Goal: Check status

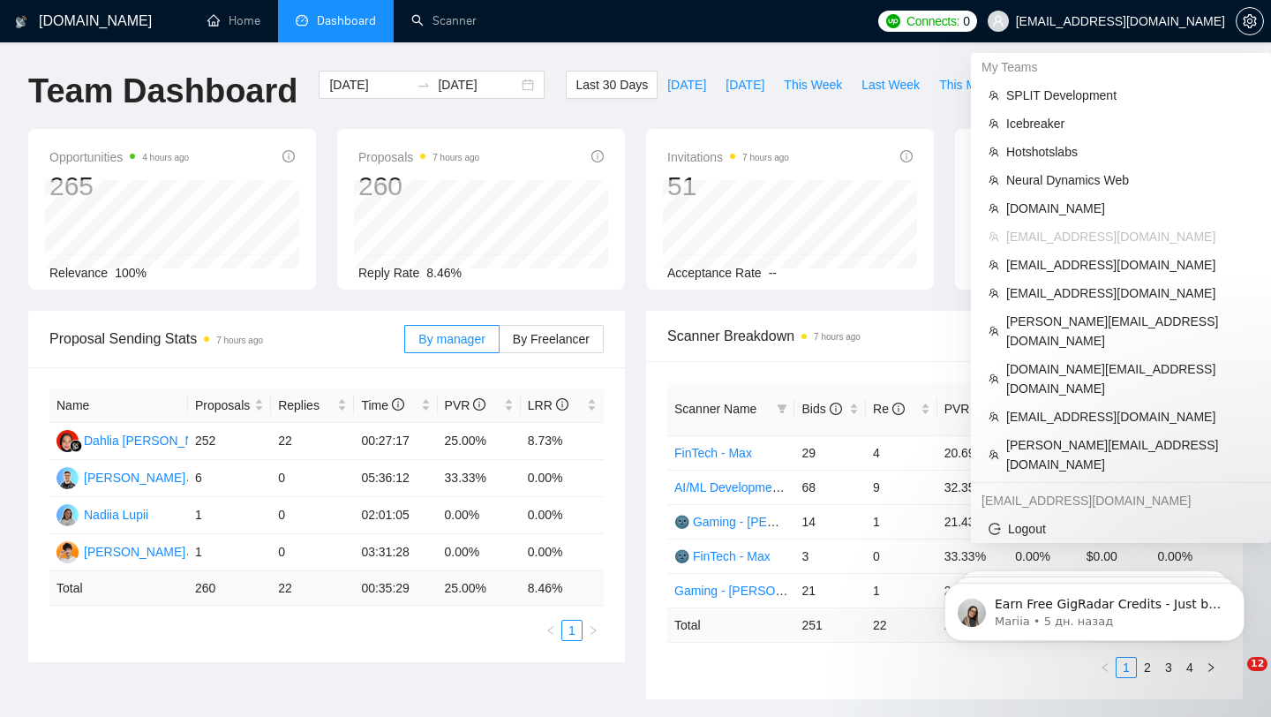
click at [1127, 21] on span "[EMAIL_ADDRESS][DOMAIN_NAME]" at bounding box center [1120, 21] width 209 height 0
click at [1070, 185] on span "Neural Dynamics Web" at bounding box center [1129, 179] width 247 height 19
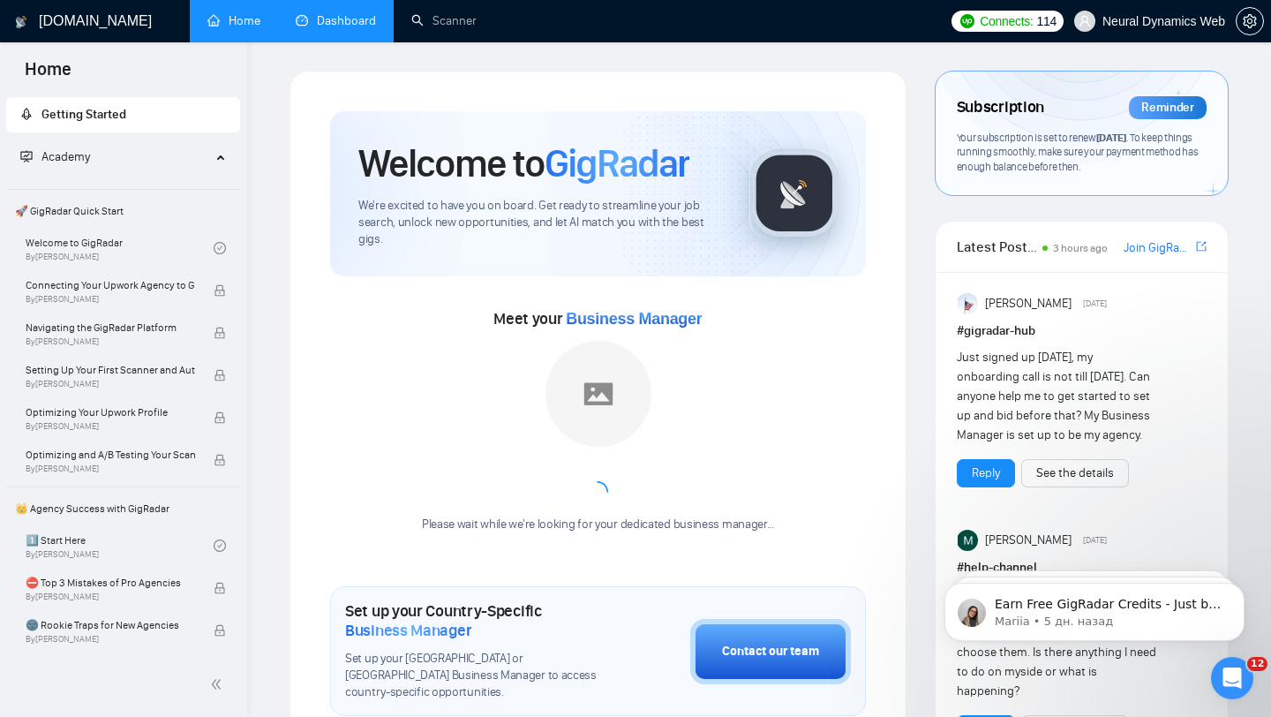
click at [310, 28] on link "Dashboard" at bounding box center [336, 20] width 80 height 15
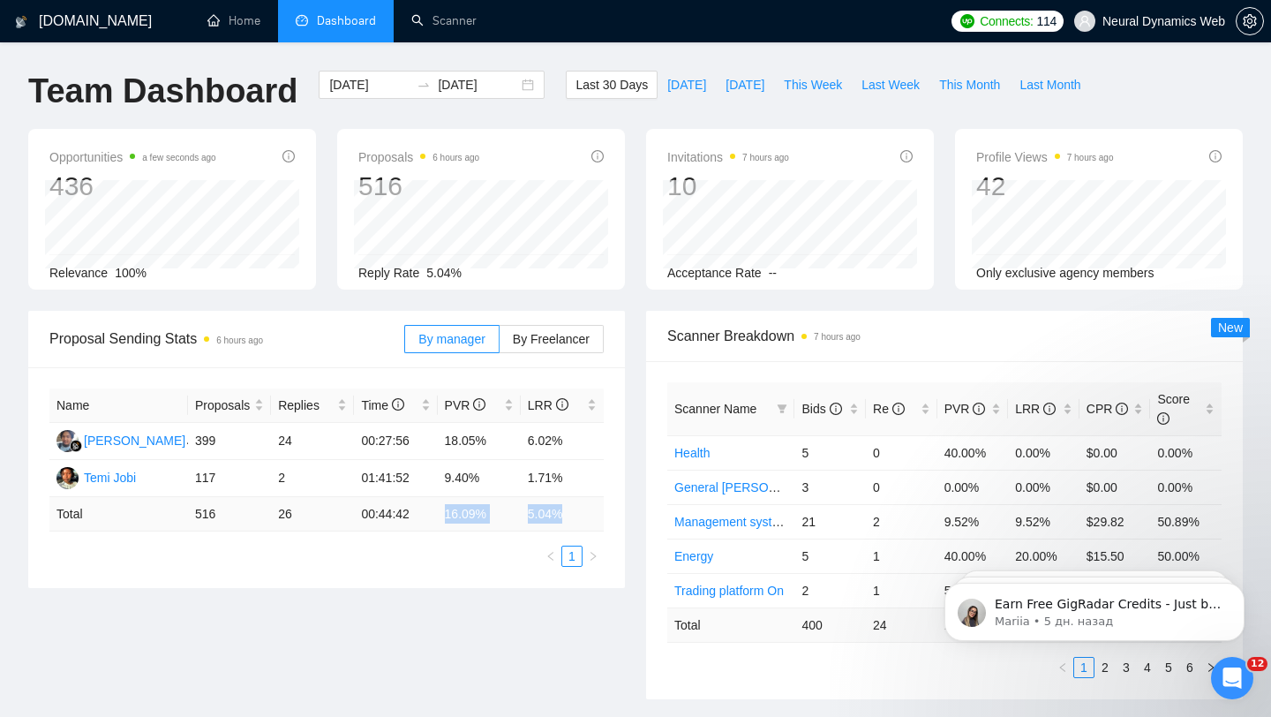
drag, startPoint x: 443, startPoint y: 509, endPoint x: 574, endPoint y: 520, distance: 131.2
click at [574, 520] on tr "Total 516 26 00:44:42 16.09 % 5.04 %" at bounding box center [326, 514] width 554 height 34
click at [496, 514] on td "16.09 %" at bounding box center [479, 514] width 83 height 34
drag, startPoint x: 496, startPoint y: 514, endPoint x: 444, endPoint y: 515, distance: 52.1
click at [444, 515] on td "16.09 %" at bounding box center [479, 514] width 83 height 34
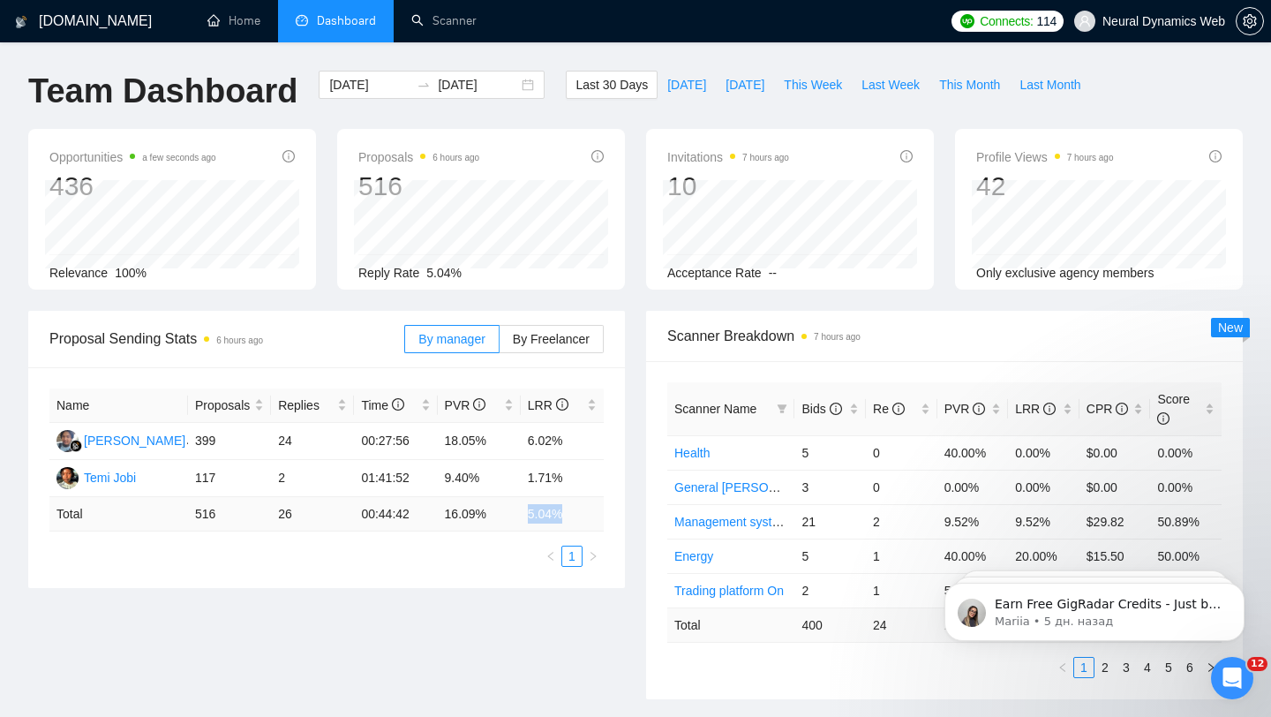
drag, startPoint x: 522, startPoint y: 513, endPoint x: 599, endPoint y: 513, distance: 77.7
click at [599, 513] on td "5.04 %" at bounding box center [562, 514] width 83 height 34
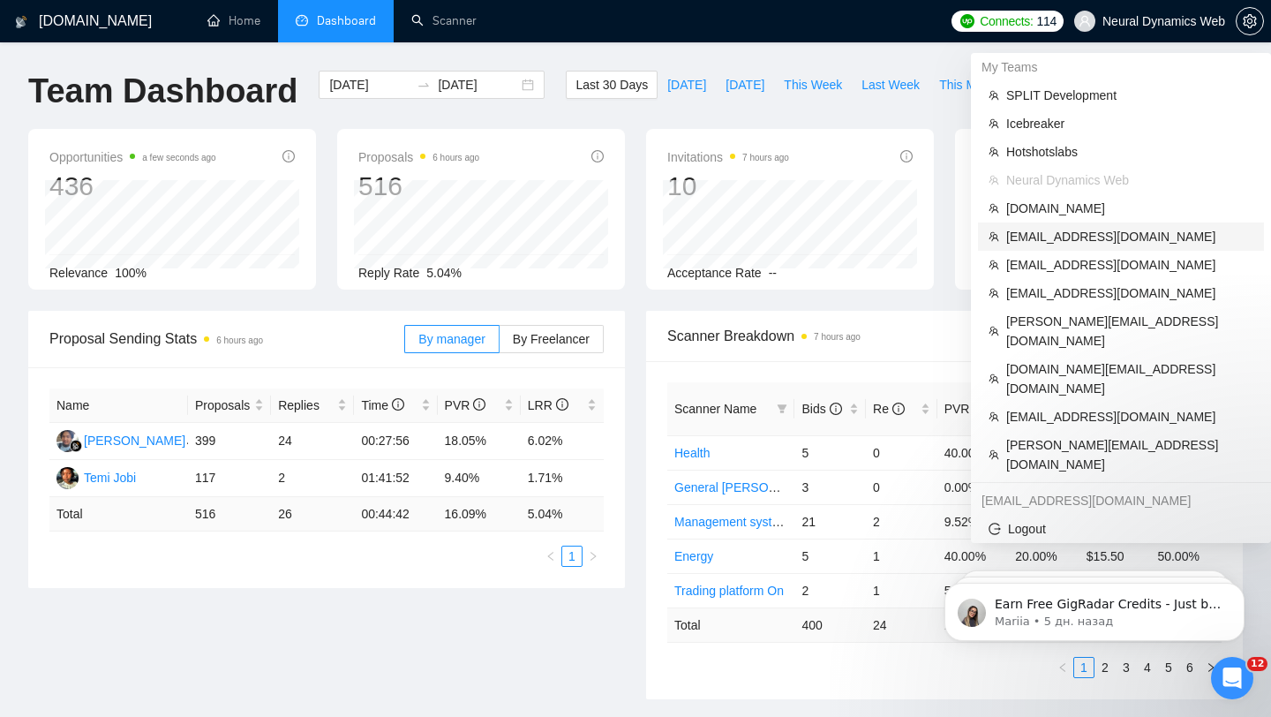
click at [1066, 243] on span "[EMAIL_ADDRESS][DOMAIN_NAME]" at bounding box center [1129, 236] width 247 height 19
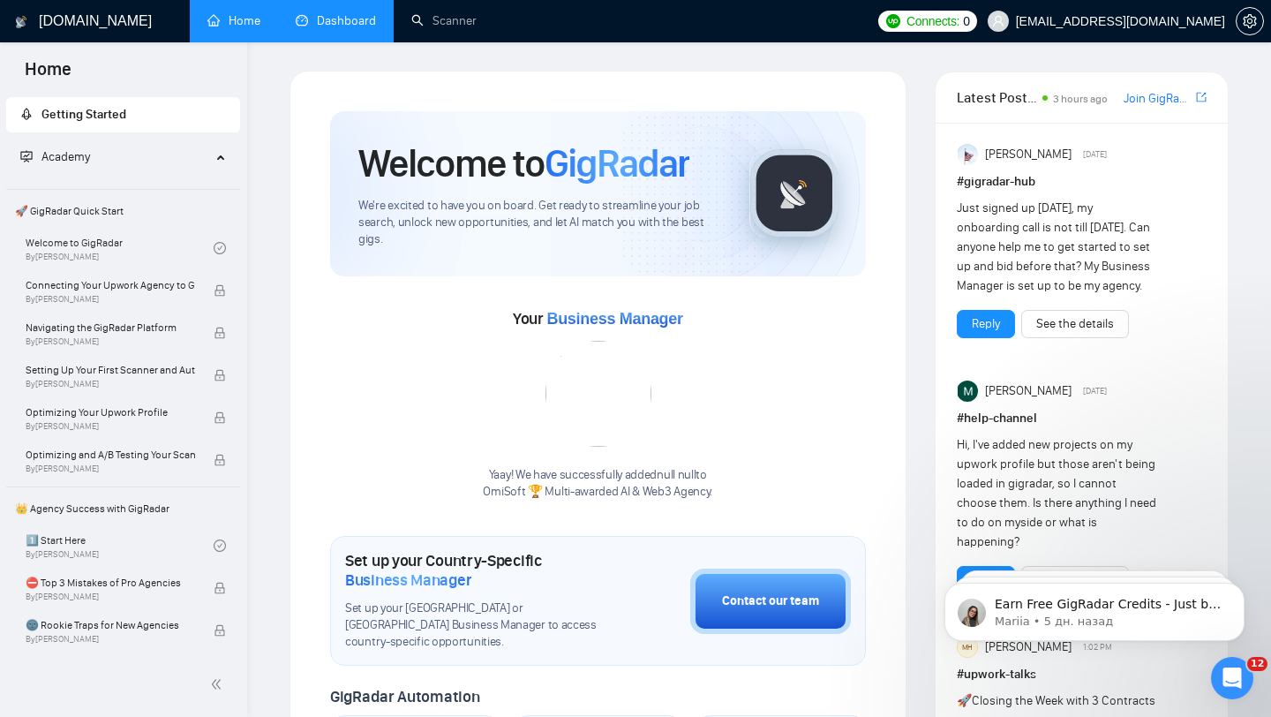
click at [349, 27] on link "Dashboard" at bounding box center [336, 20] width 80 height 15
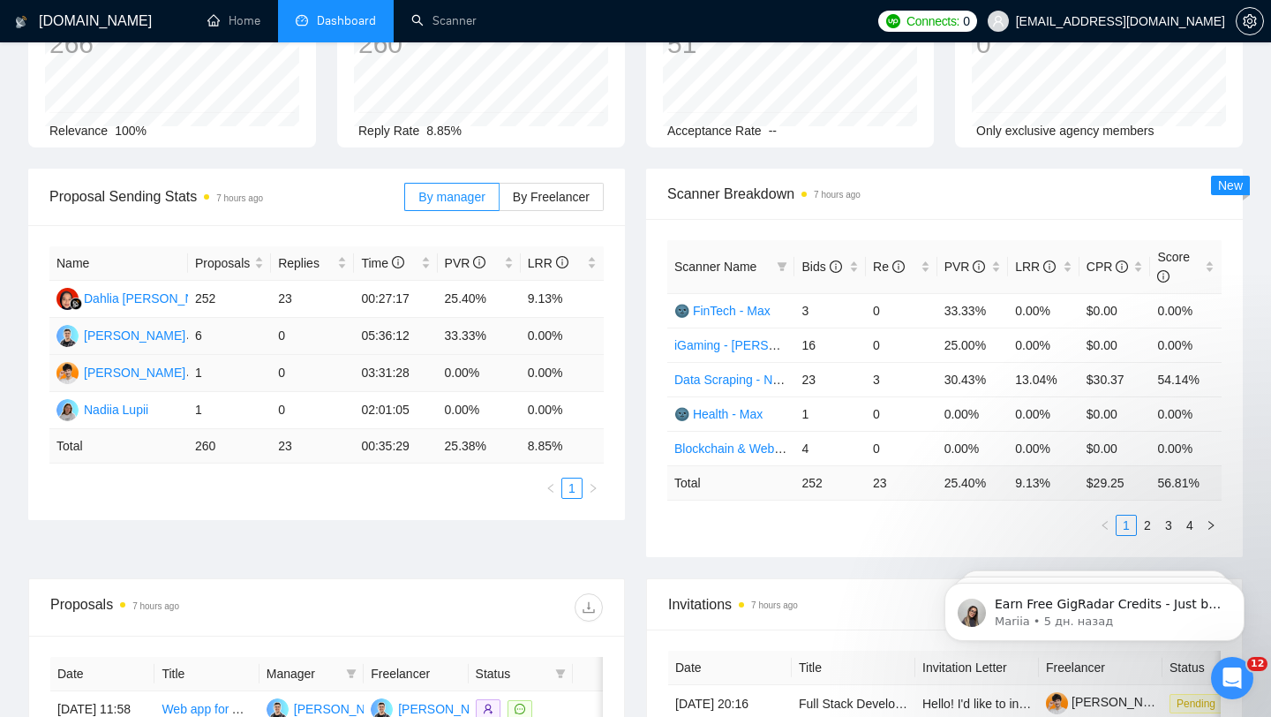
scroll to position [147, 0]
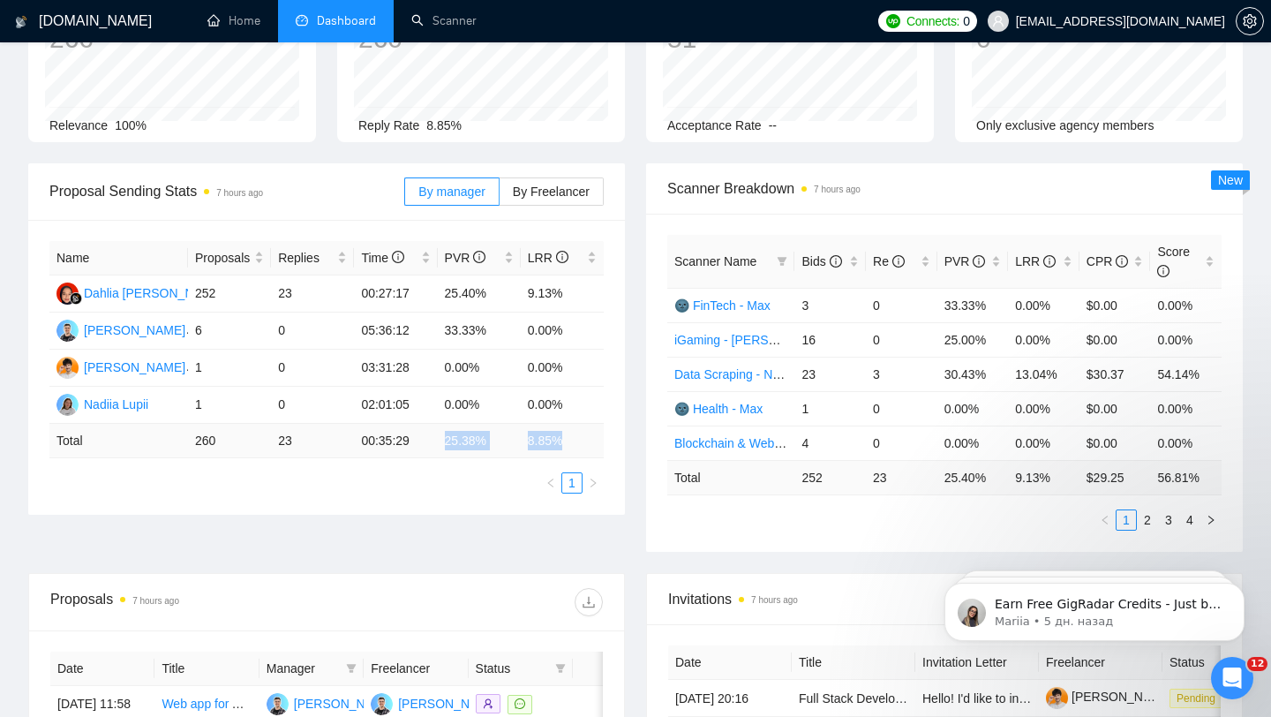
drag, startPoint x: 443, startPoint y: 441, endPoint x: 569, endPoint y: 437, distance: 125.4
click at [569, 437] on tr "Total 260 23 00:35:29 25.38 % 8.85 %" at bounding box center [326, 441] width 554 height 34
click at [554, 443] on td "8.85 %" at bounding box center [562, 441] width 83 height 34
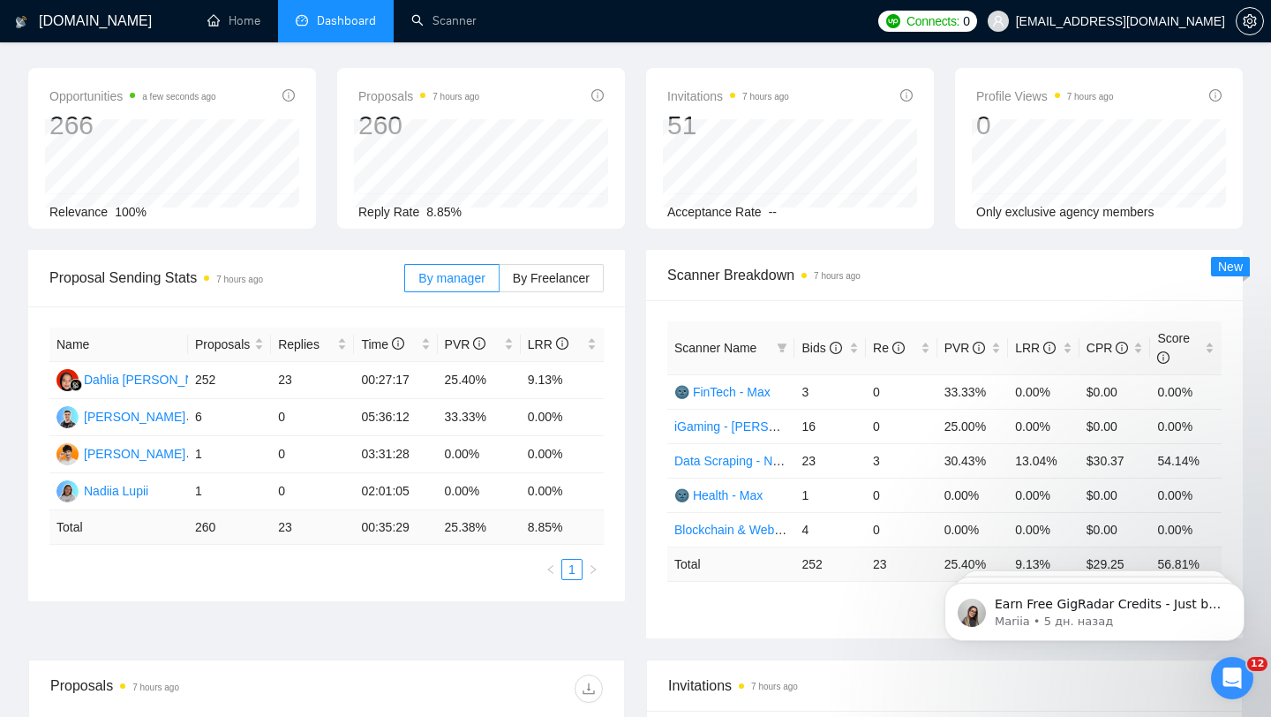
scroll to position [59, 0]
drag, startPoint x: 443, startPoint y: 526, endPoint x: 571, endPoint y: 524, distance: 128.0
click at [572, 525] on tr "Total 260 23 00:35:29 25.38 % 8.85 %" at bounding box center [326, 529] width 554 height 34
click at [630, 361] on div "Proposal Sending Stats 7 hours ago By manager By Freelancer Name Proposals Repl…" at bounding box center [327, 427] width 618 height 351
drag, startPoint x: 177, startPoint y: 531, endPoint x: 289, endPoint y: 529, distance: 111.3
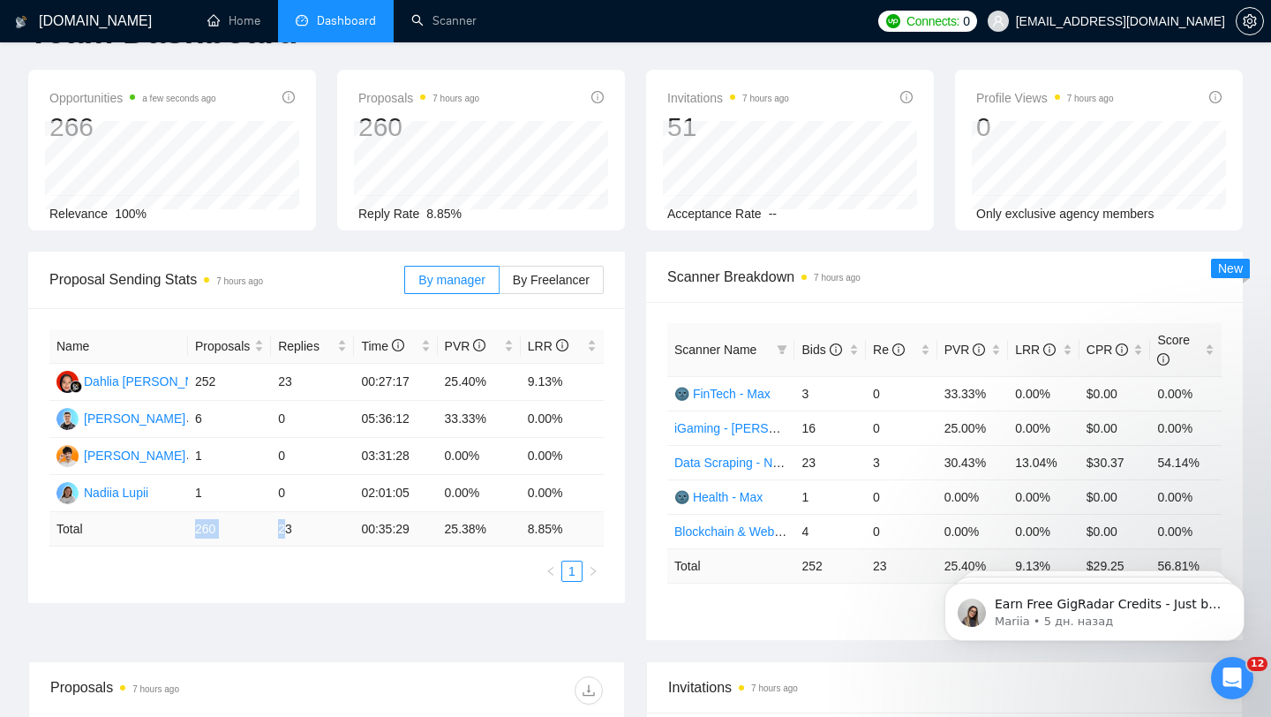
click at [289, 530] on tr "Total 260 23 00:35:29 25.38 % 8.85 %" at bounding box center [326, 529] width 554 height 34
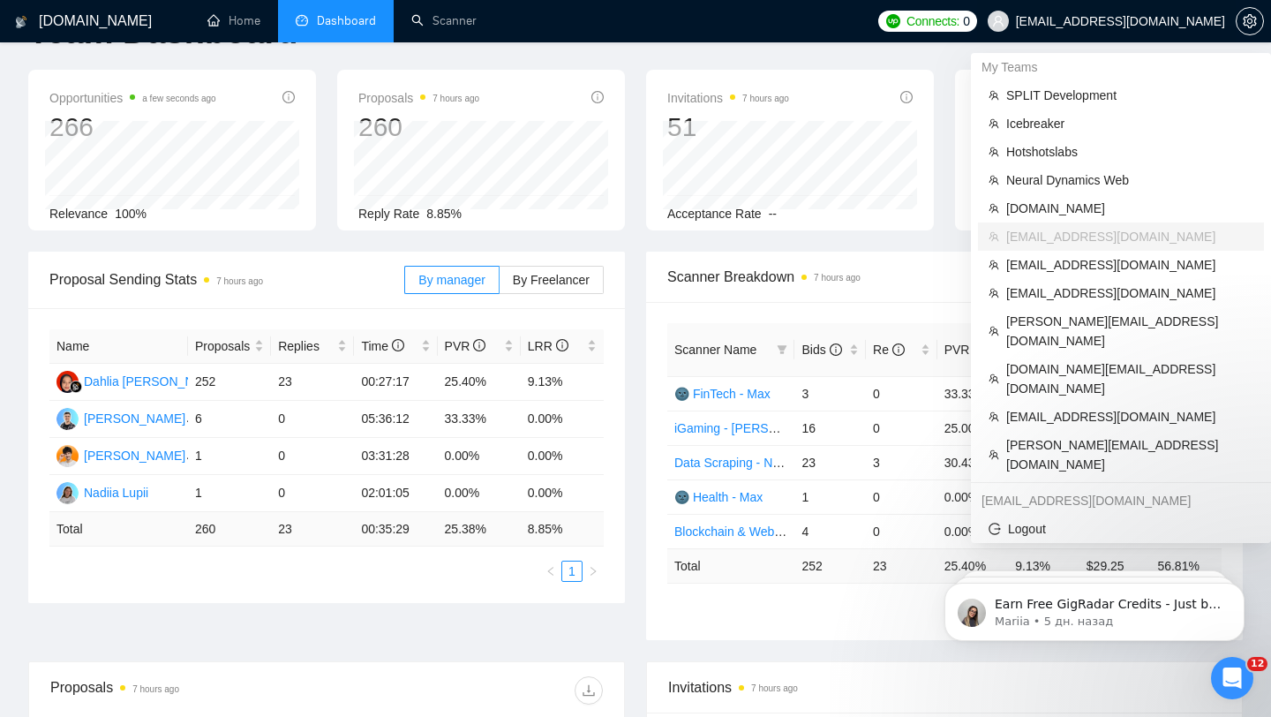
click at [1126, 21] on span "[EMAIL_ADDRESS][DOMAIN_NAME]" at bounding box center [1120, 21] width 209 height 0
click at [1037, 185] on span "Neural Dynamics Web" at bounding box center [1129, 179] width 247 height 19
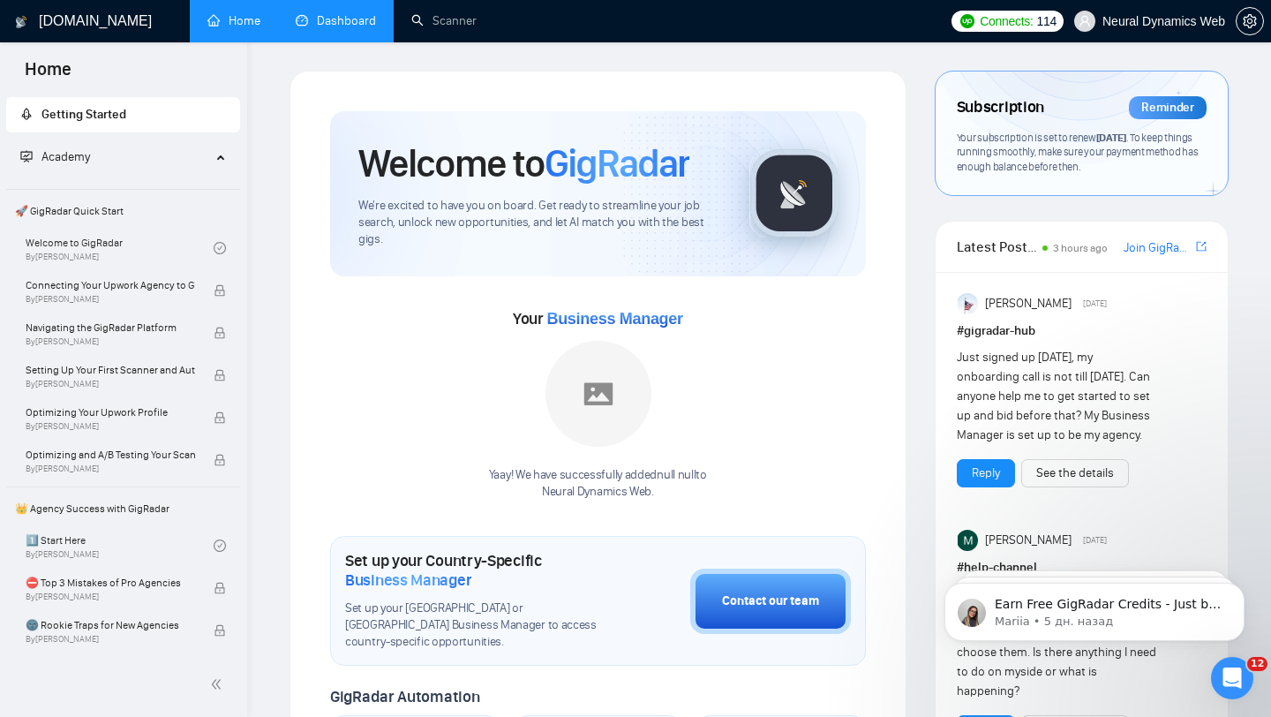
click at [320, 28] on link "Dashboard" at bounding box center [336, 20] width 80 height 15
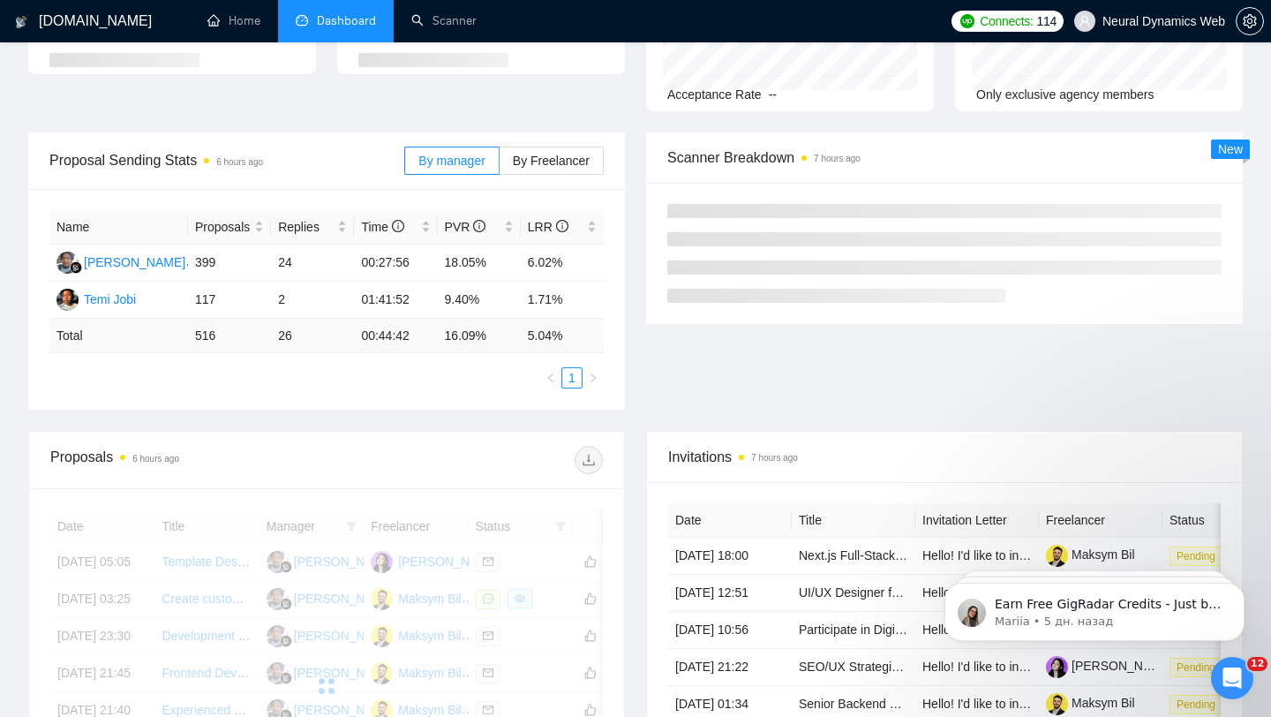
scroll to position [197, 0]
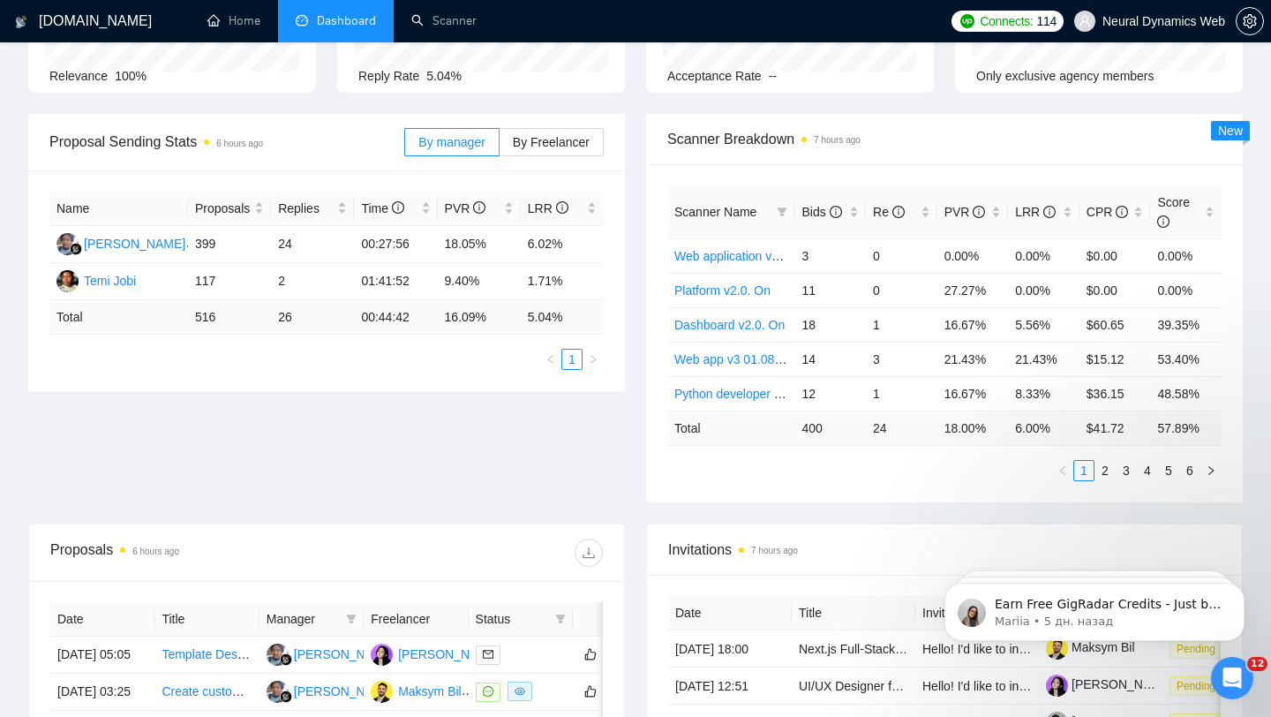
drag, startPoint x: 270, startPoint y: 313, endPoint x: 315, endPoint y: 313, distance: 45.0
click at [315, 313] on td "26" at bounding box center [312, 317] width 83 height 34
drag, startPoint x: 272, startPoint y: 316, endPoint x: 297, endPoint y: 316, distance: 24.7
click at [297, 316] on td "26" at bounding box center [312, 317] width 83 height 34
click at [404, 411] on div "Proposal Sending Stats 7 hours ago By manager By Freelancer Name Proposals Repl…" at bounding box center [636, 319] width 1236 height 410
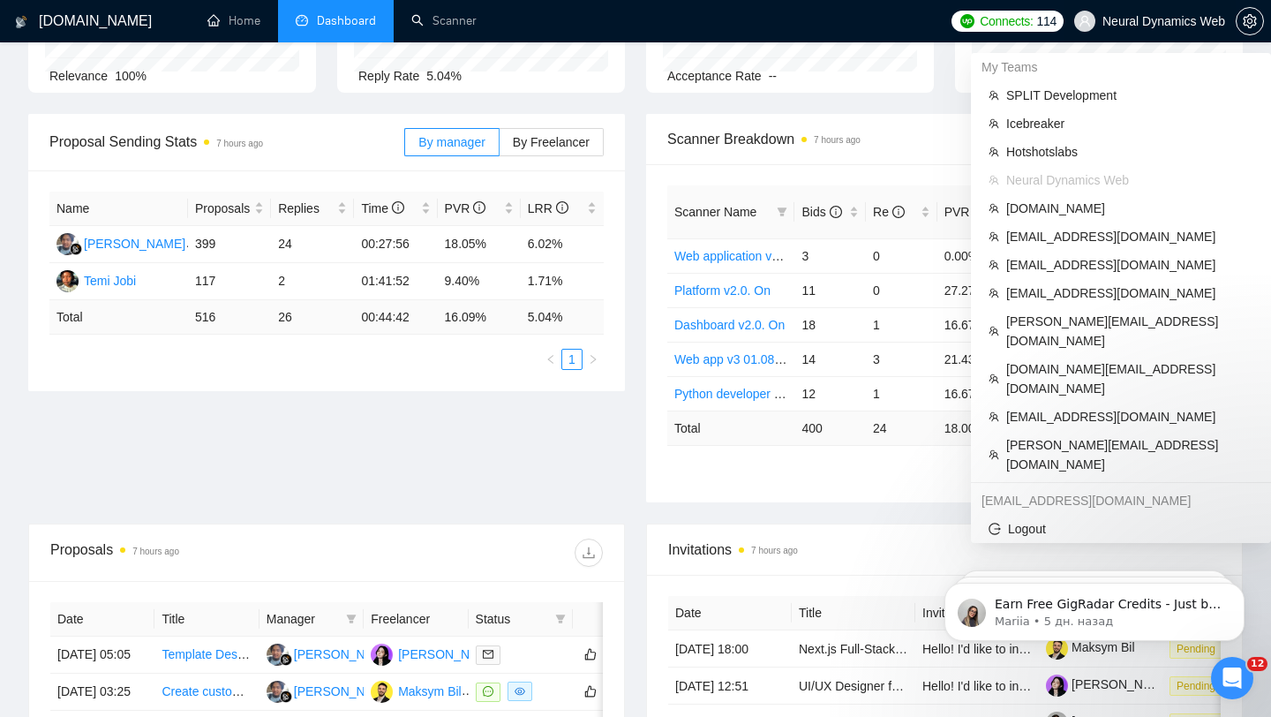
click at [1121, 21] on span "Neural Dynamics Web" at bounding box center [1164, 21] width 123 height 0
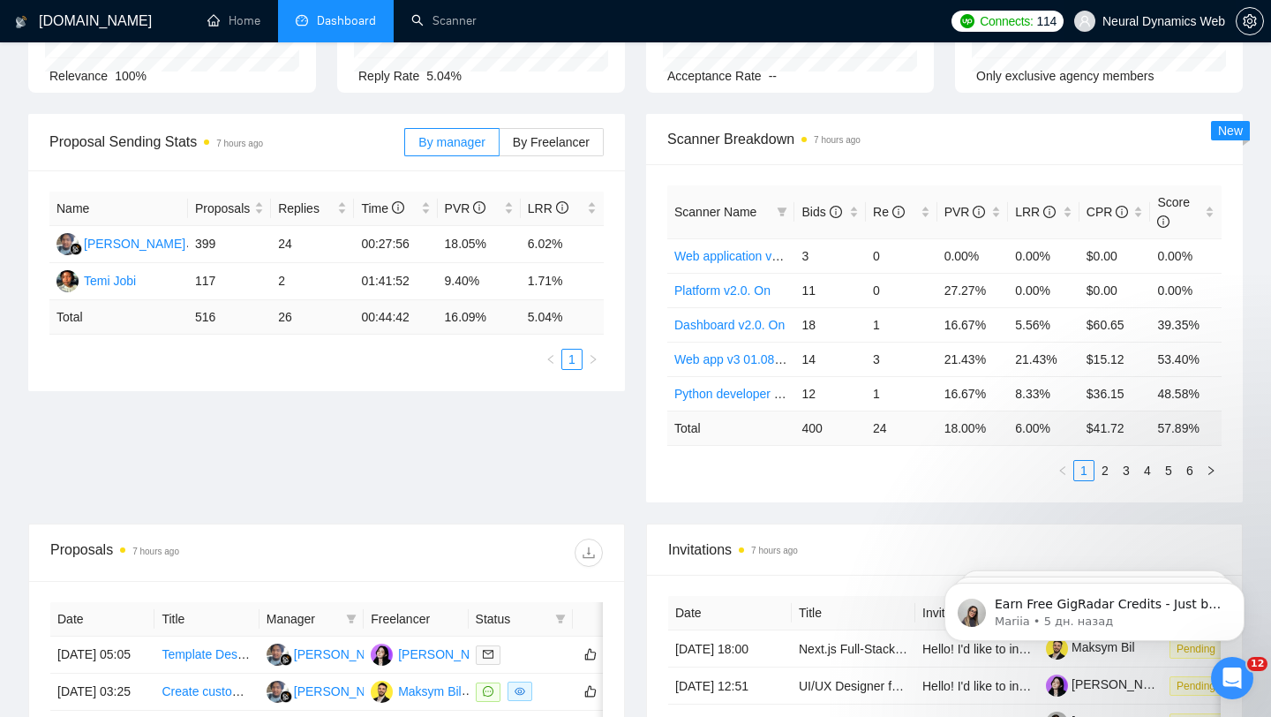
click at [1171, 21] on span "Neural Dynamics Web" at bounding box center [1164, 21] width 123 height 0
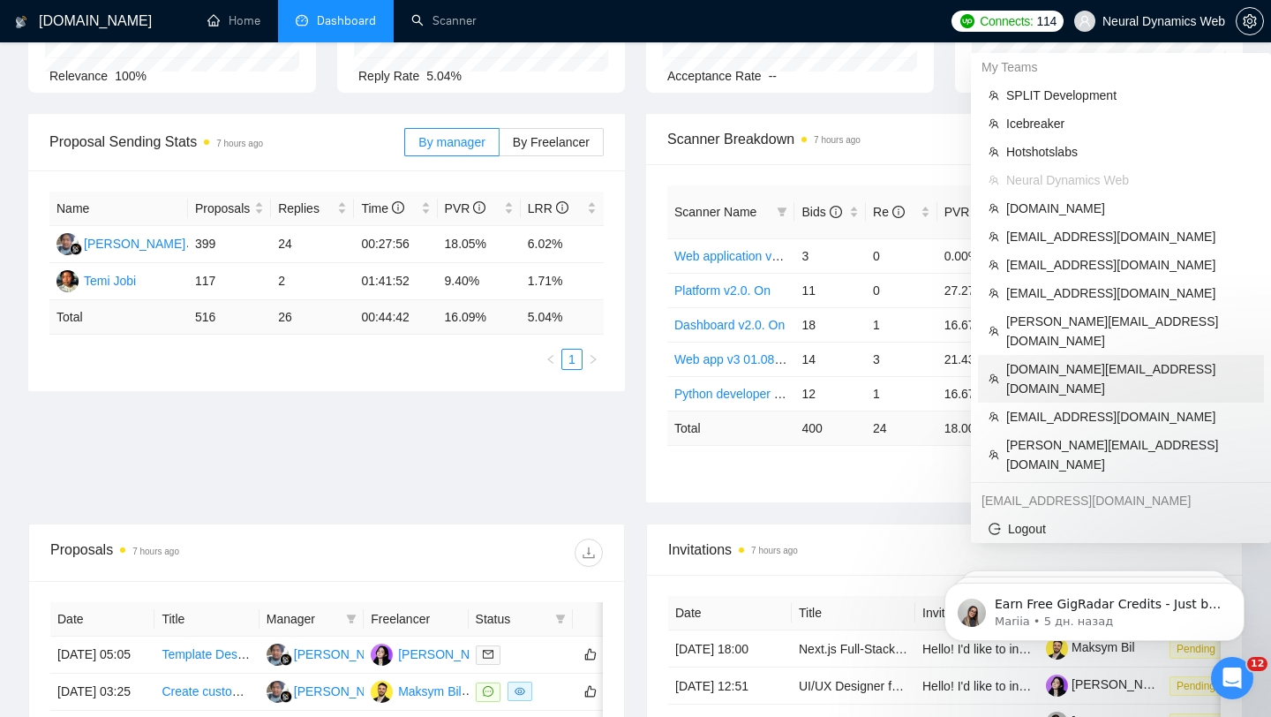
click at [1112, 359] on span "[DOMAIN_NAME][EMAIL_ADDRESS][DOMAIN_NAME]" at bounding box center [1129, 378] width 247 height 39
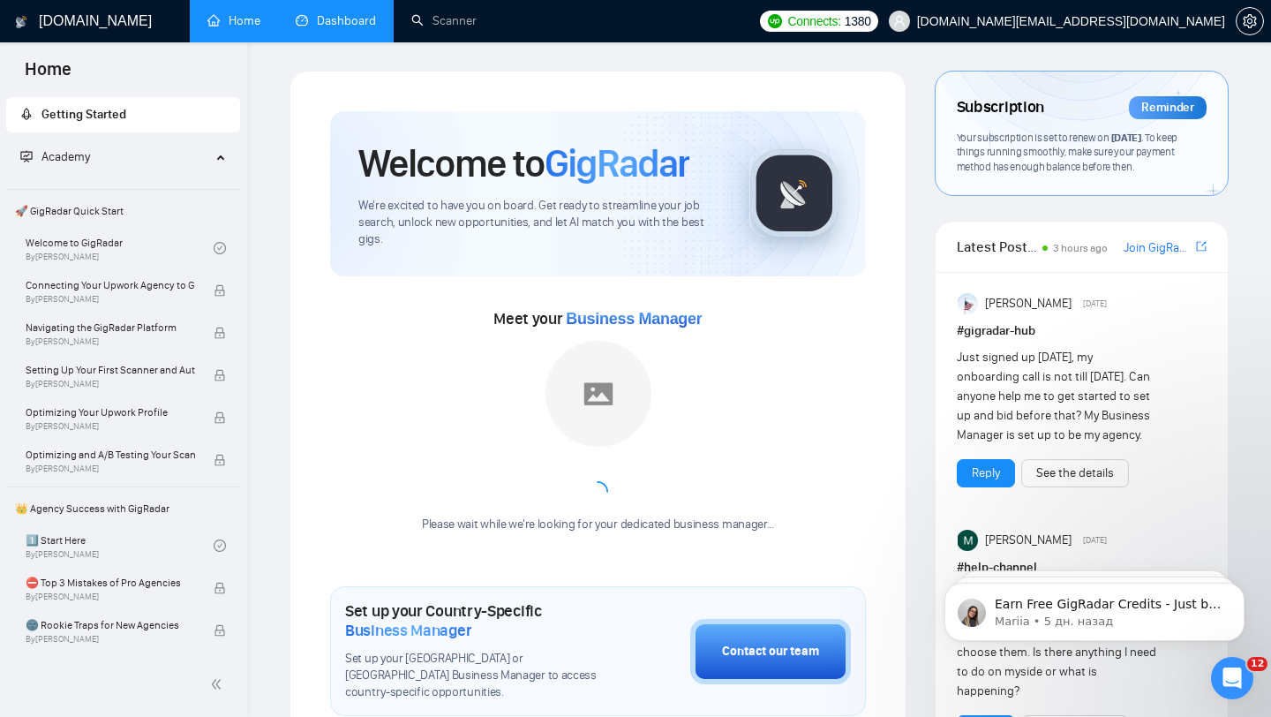
click at [357, 28] on link "Dashboard" at bounding box center [336, 20] width 80 height 15
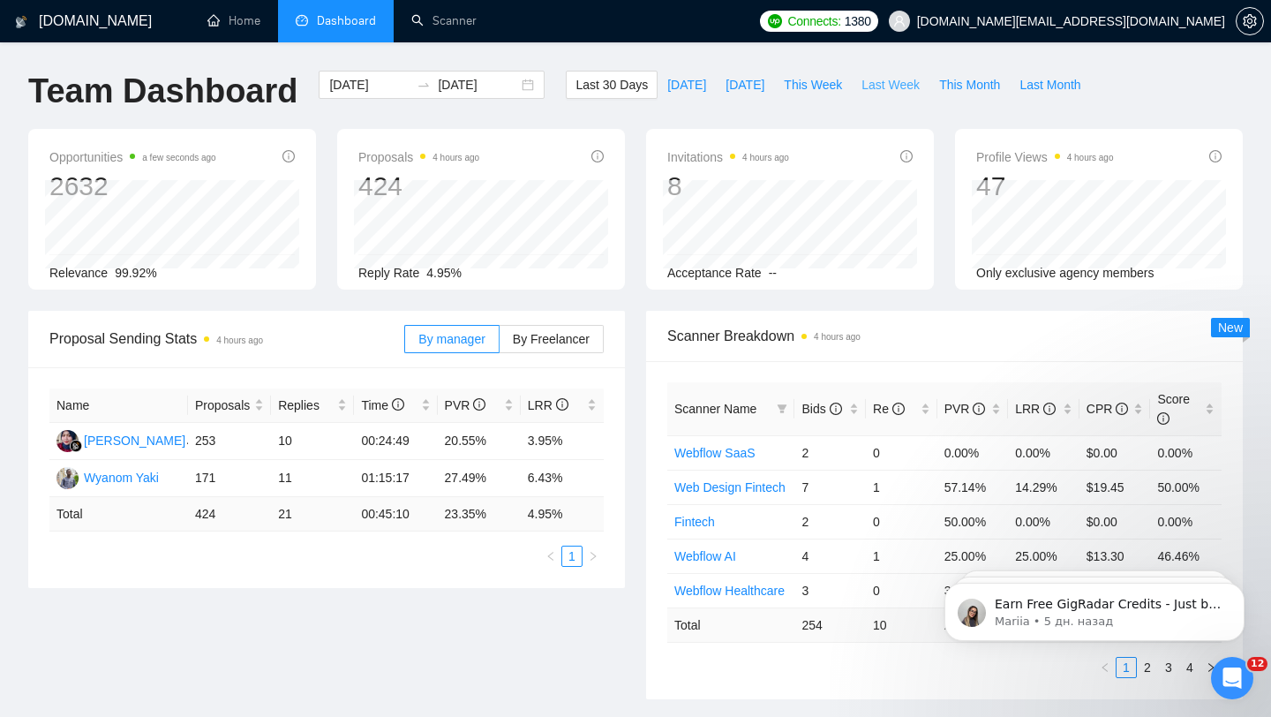
click at [873, 85] on span "Last Week" at bounding box center [891, 84] width 58 height 19
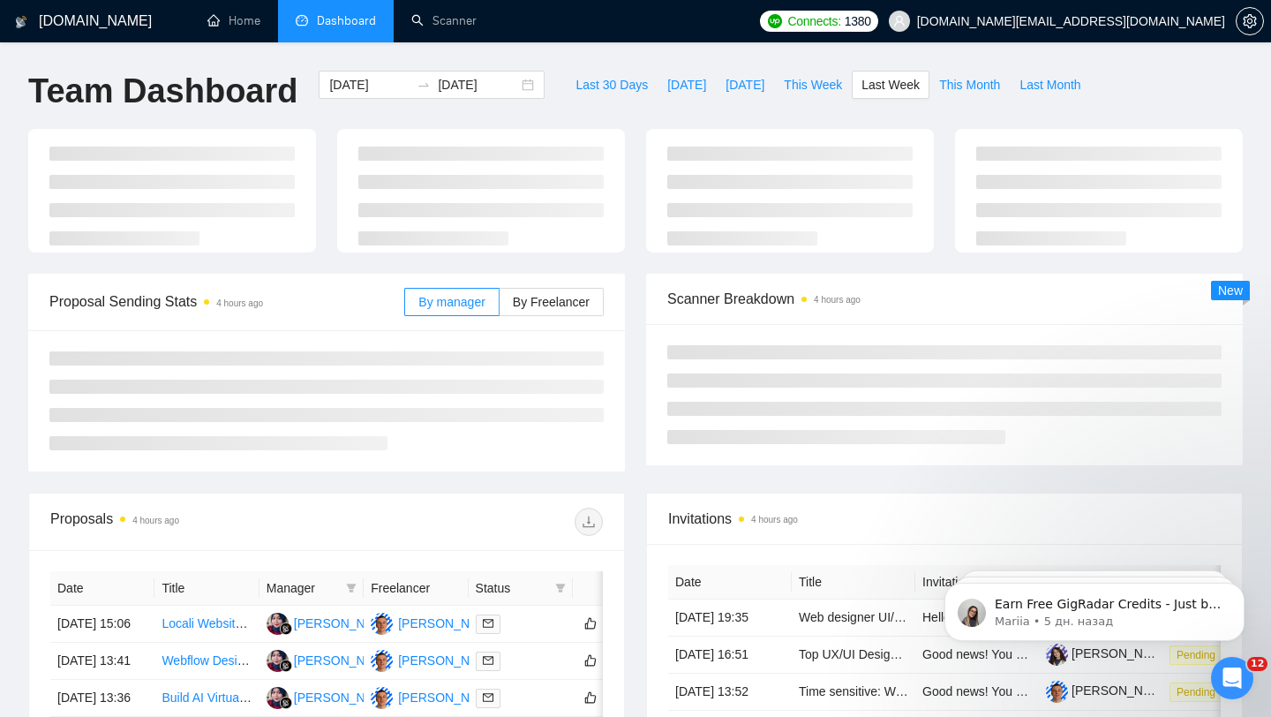
type input "[DATE]"
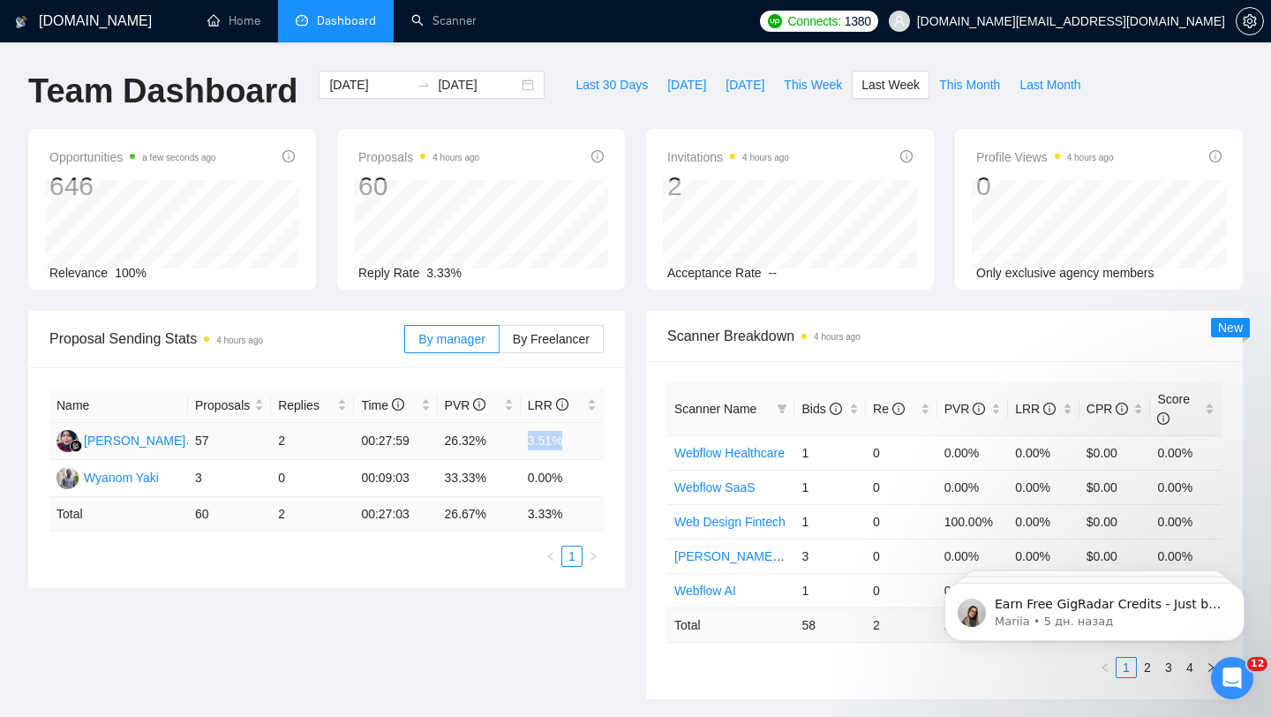
drag, startPoint x: 524, startPoint y: 435, endPoint x: 588, endPoint y: 438, distance: 63.6
click at [588, 438] on td "3.51%" at bounding box center [562, 441] width 83 height 37
click at [945, 90] on span "This Month" at bounding box center [969, 84] width 61 height 19
type input "[DATE]"
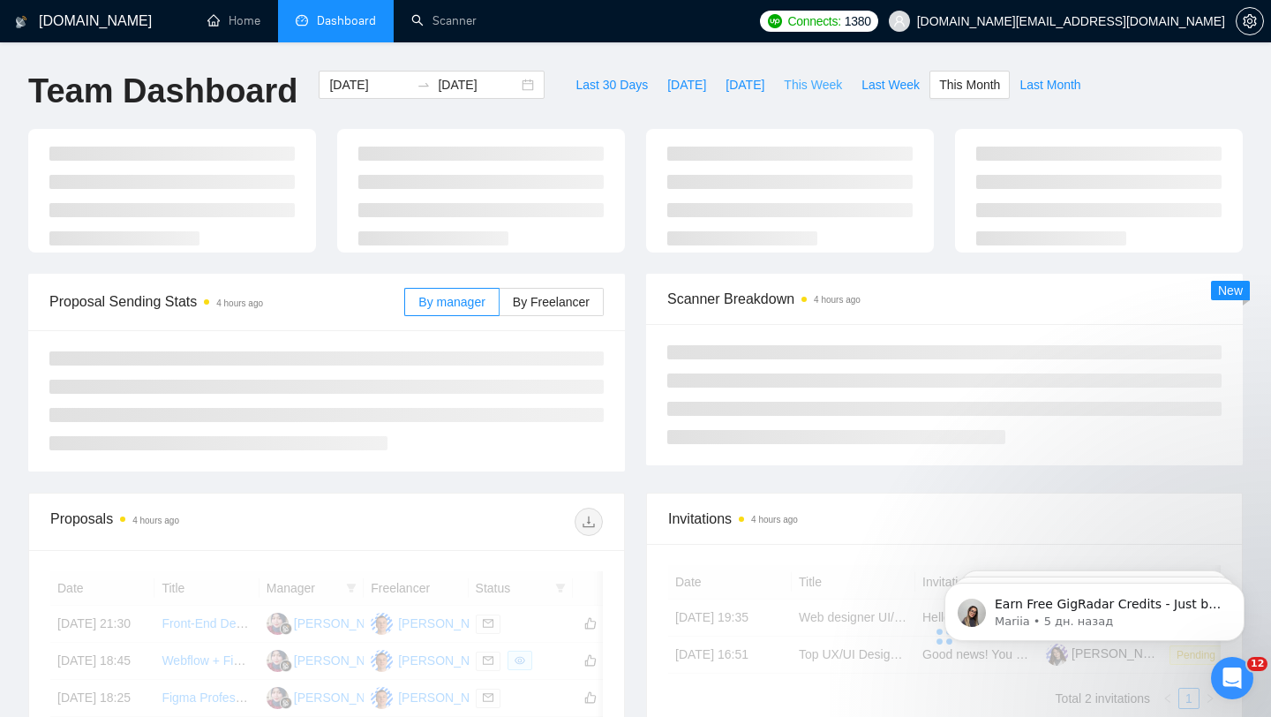
click at [827, 94] on button "This Week" at bounding box center [813, 85] width 78 height 28
type input "[DATE]"
